Goal: Obtain resource: Obtain resource

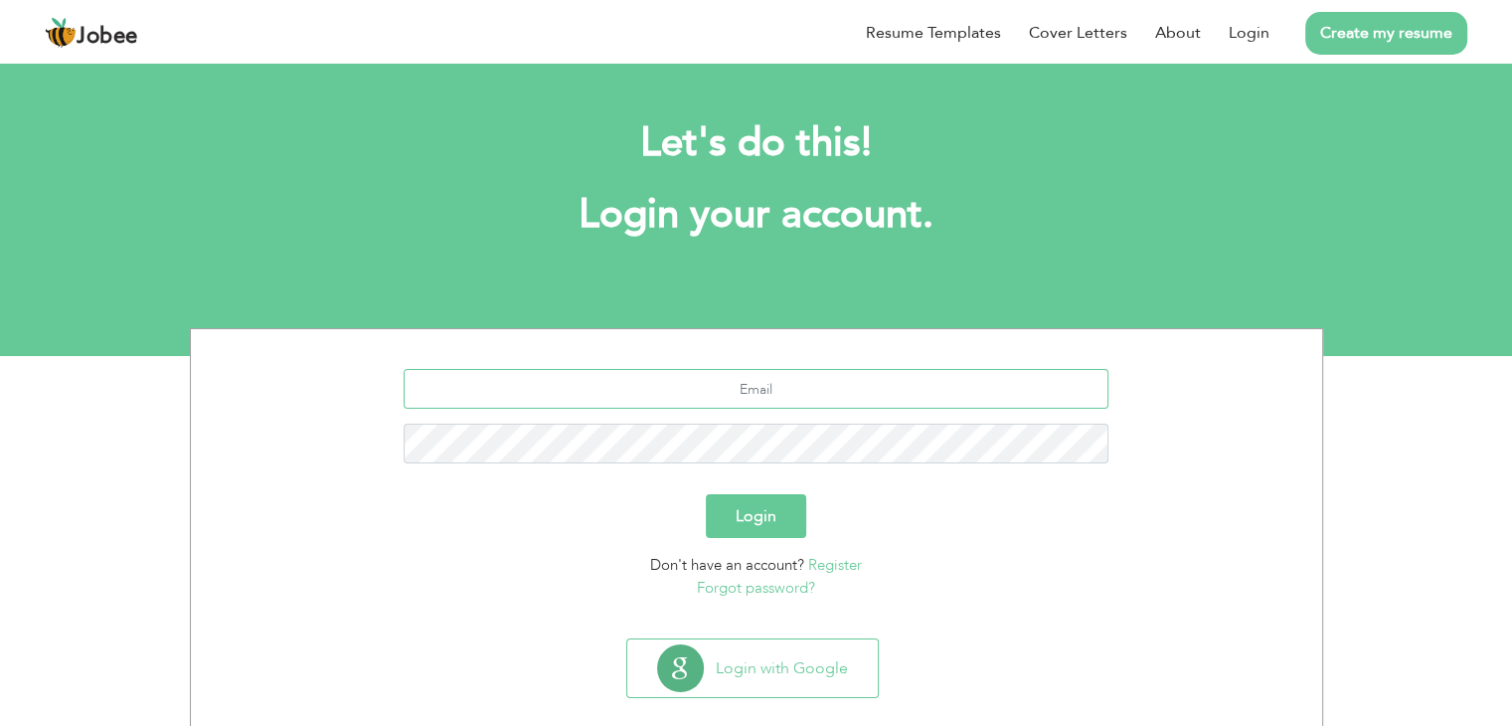
click at [757, 386] on input "text" at bounding box center [756, 389] width 705 height 40
type input "[EMAIL_ADDRESS][DOMAIN_NAME]"
click at [706, 494] on button "Login" at bounding box center [756, 516] width 100 height 44
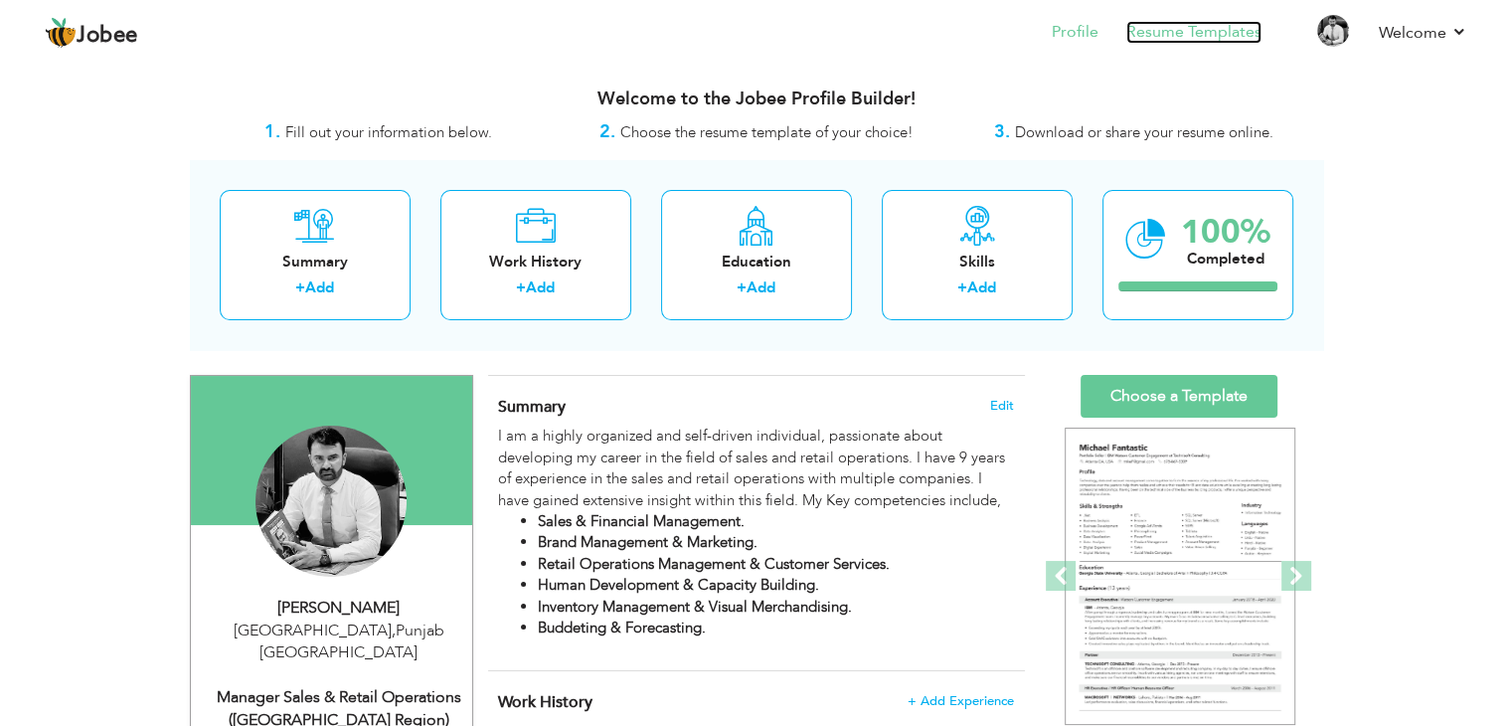
click at [1193, 33] on link "Resume Templates" at bounding box center [1193, 32] width 135 height 23
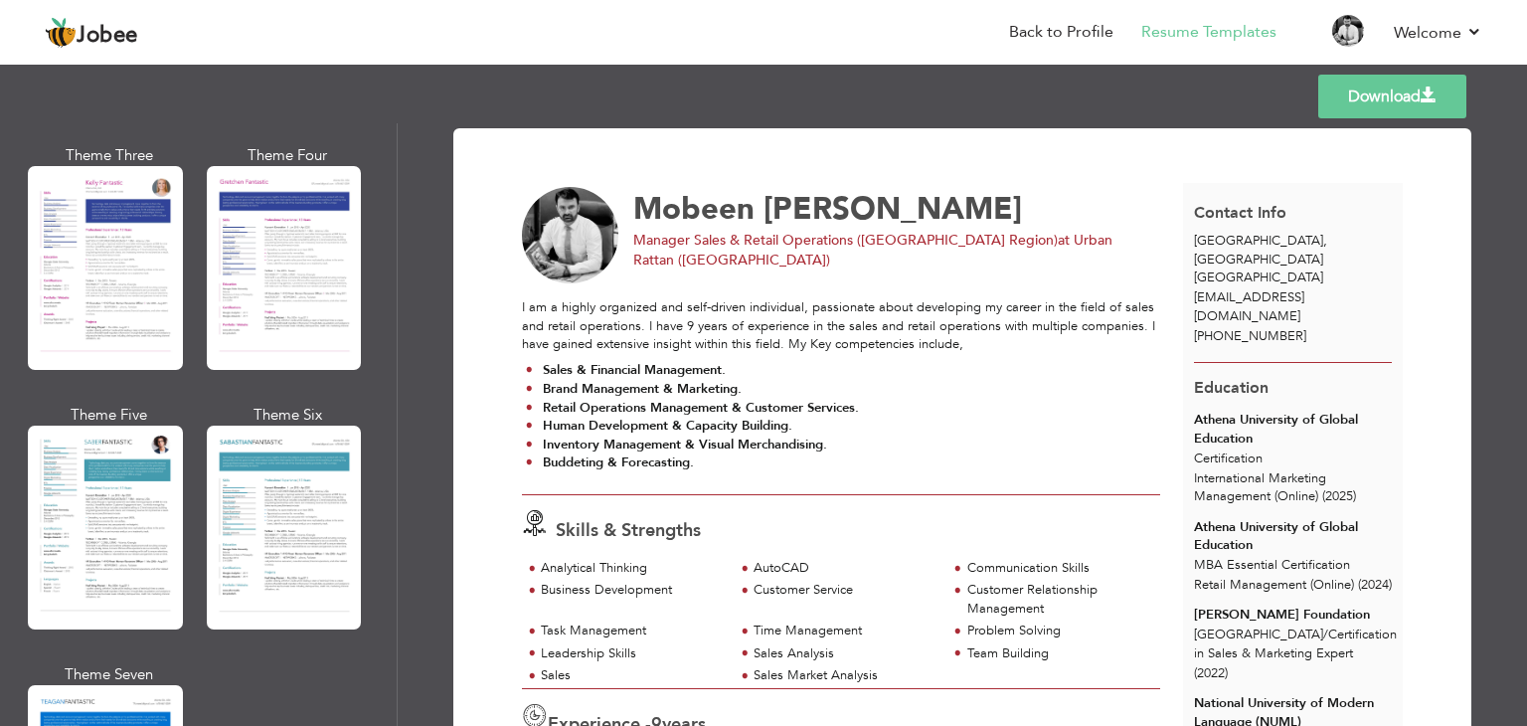
scroll to position [2684, 0]
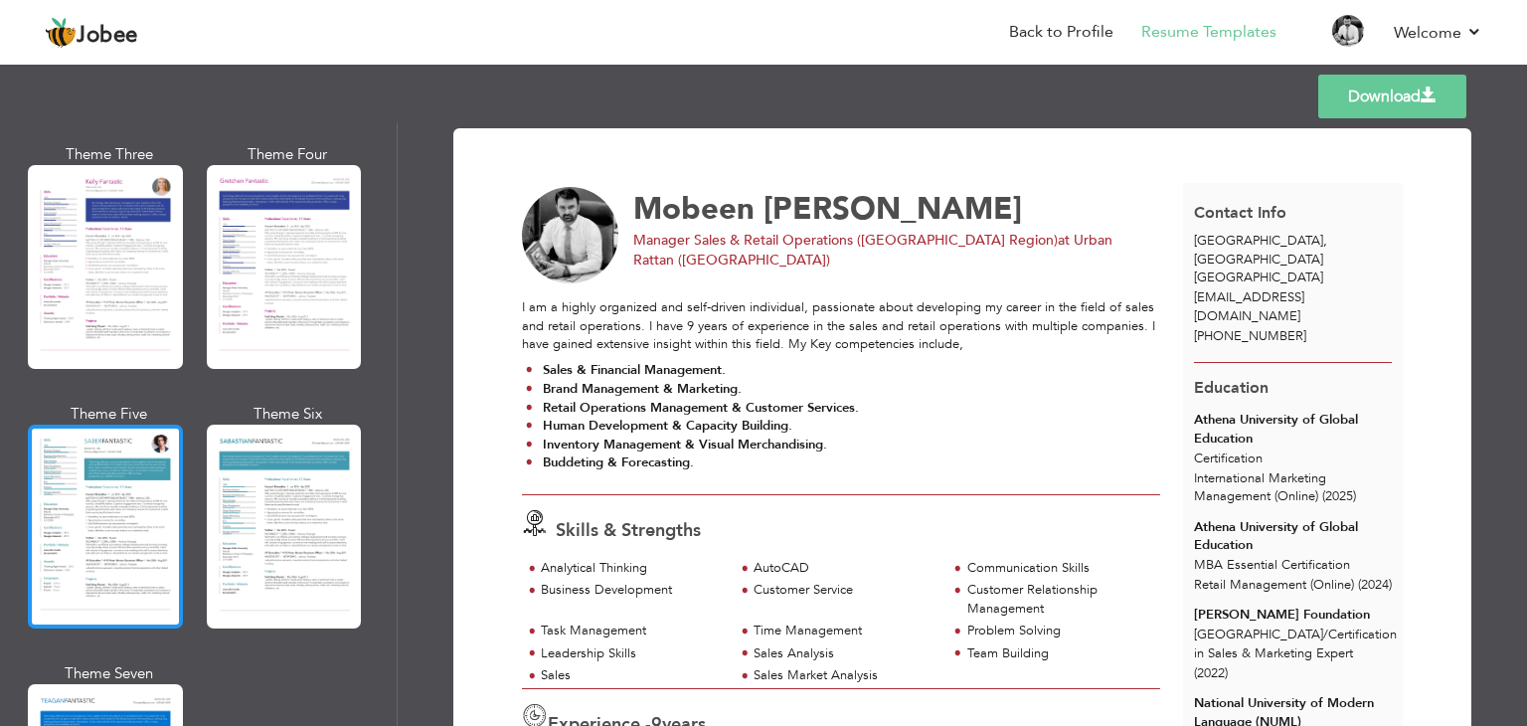
click at [99, 444] on div at bounding box center [105, 526] width 155 height 204
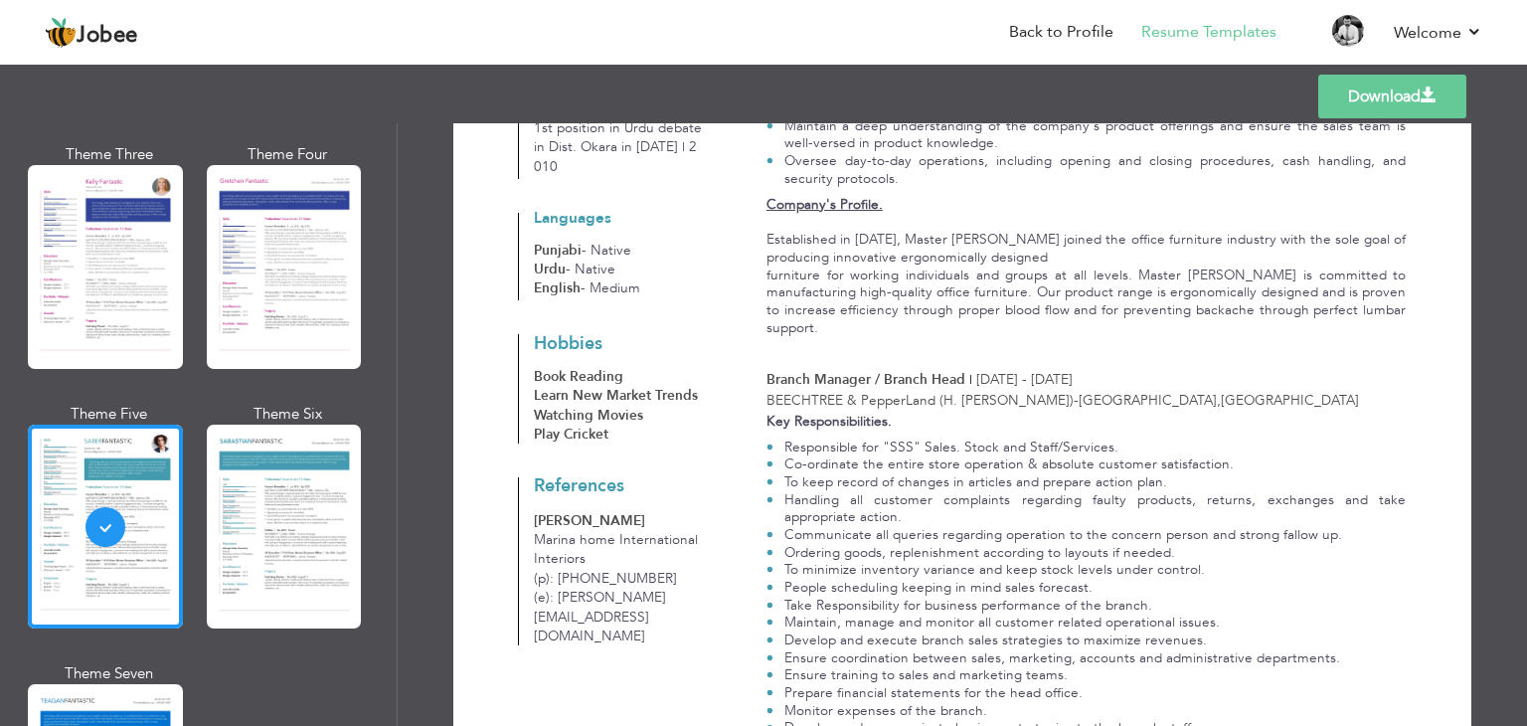
scroll to position [2635, 0]
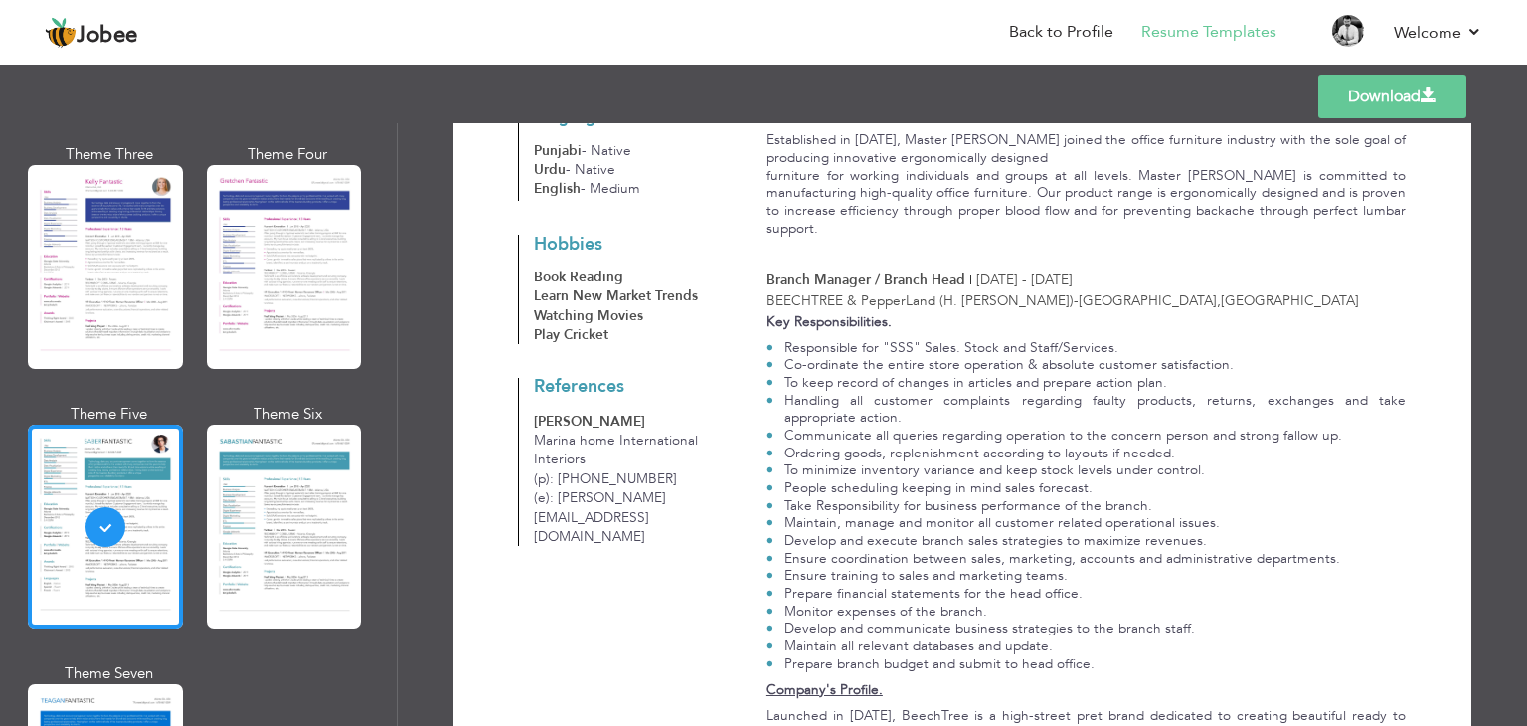
click at [1364, 94] on link "Download" at bounding box center [1392, 97] width 148 height 44
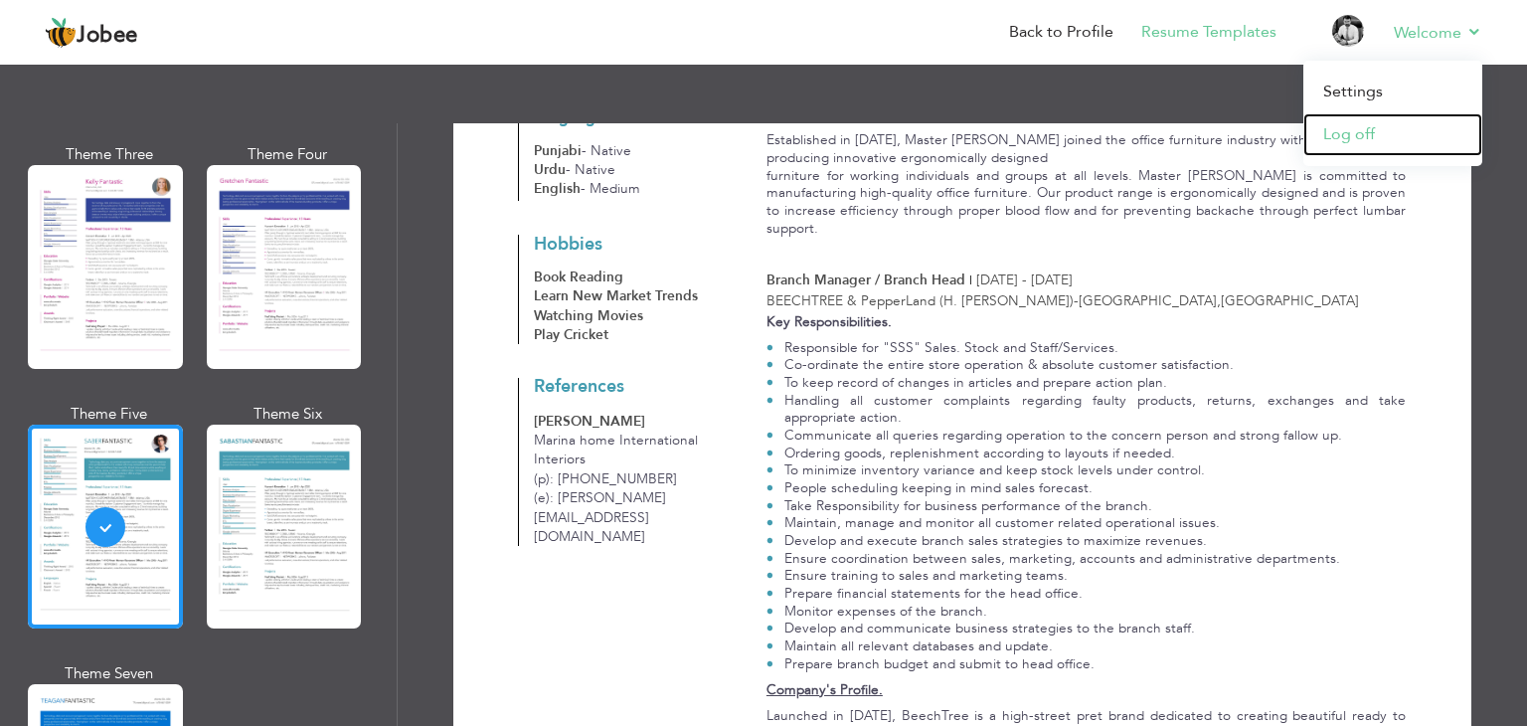
drag, startPoint x: 1363, startPoint y: 132, endPoint x: 1345, endPoint y: 132, distance: 17.9
click at [1363, 132] on link "Log off" at bounding box center [1392, 134] width 179 height 43
